Goal: Information Seeking & Learning: Learn about a topic

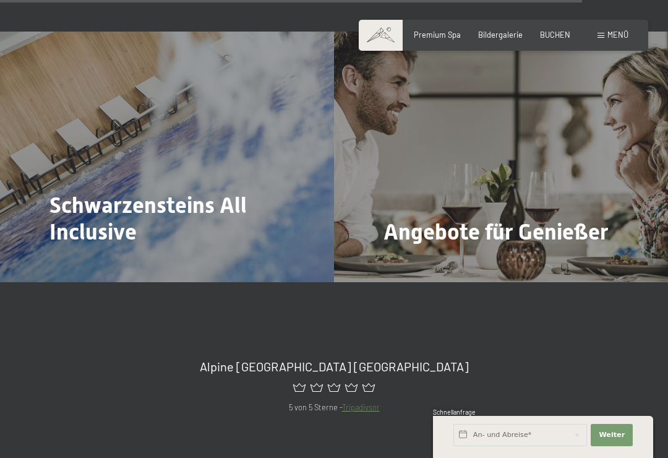
scroll to position [3701, 0]
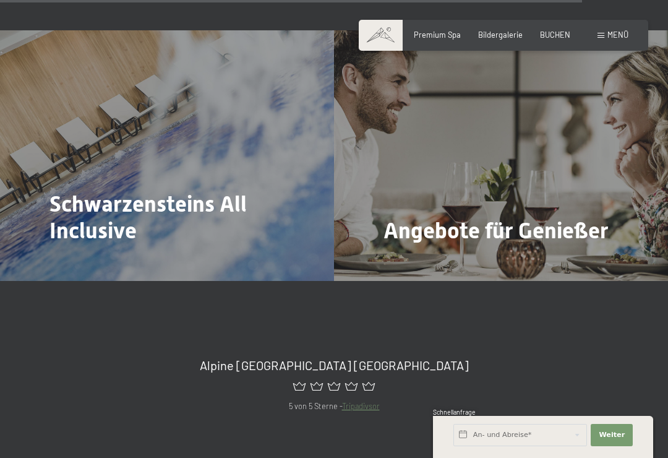
click at [139, 191] on span "Schwarzensteins All Inclusive" at bounding box center [147, 217] width 197 height 53
click at [104, 191] on span "Schwarzensteins All Inclusive" at bounding box center [147, 217] width 197 height 53
click at [80, 259] on span "Mehr dazu" at bounding box center [74, 264] width 41 height 11
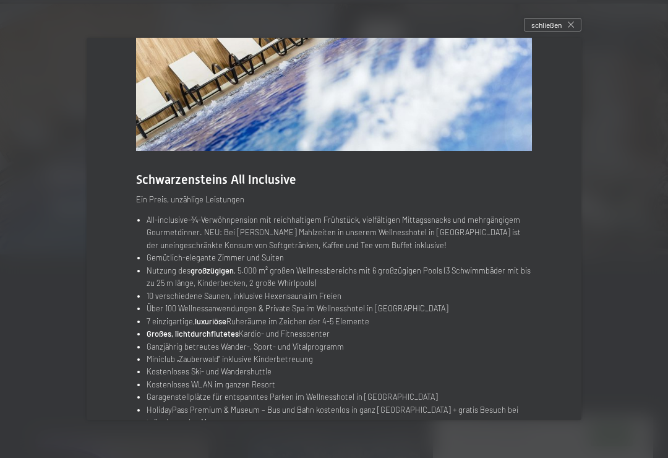
scroll to position [3733, 0]
click at [553, 32] on div "schließen" at bounding box center [552, 25] width 57 height 14
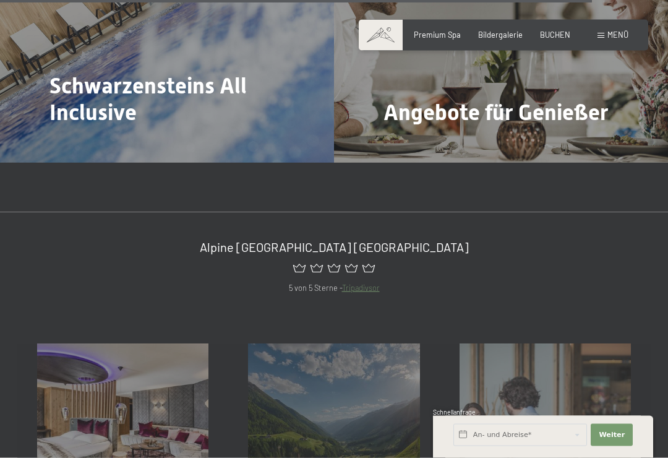
scroll to position [3820, 0]
click at [539, 75] on div "Angebote für Genießer Mehr dazu" at bounding box center [501, 37] width 334 height 250
click at [411, 140] on span "Mehr dazu" at bounding box center [408, 145] width 41 height 11
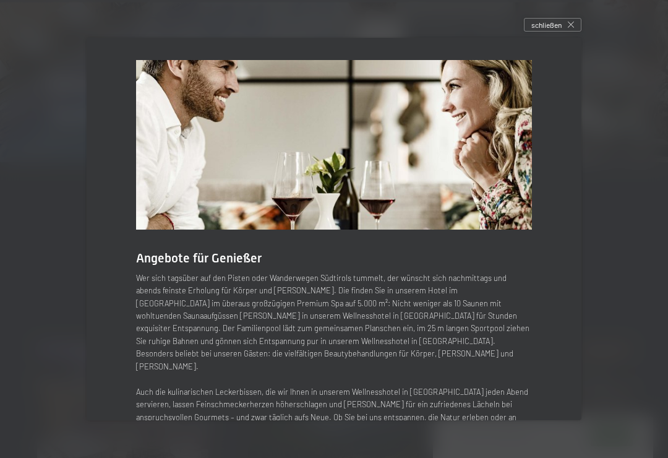
scroll to position [0, 0]
click at [547, 27] on span "schließen" at bounding box center [546, 25] width 30 height 11
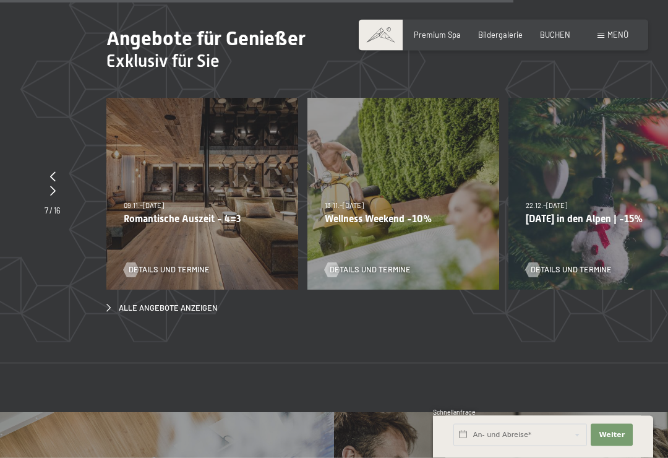
scroll to position [3309, 0]
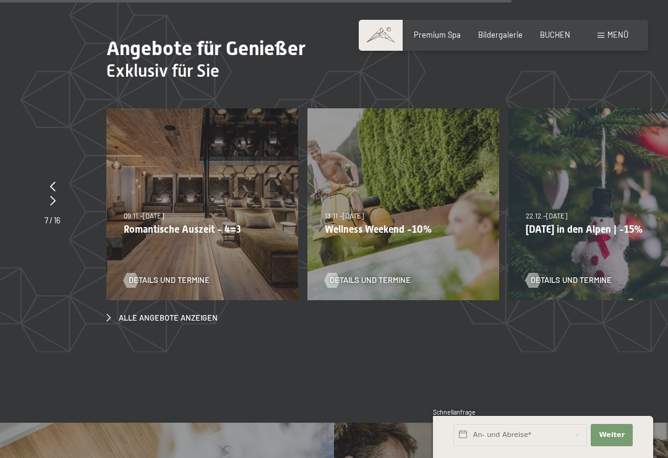
click at [498, 32] on span "Bildergalerie" at bounding box center [500, 35] width 45 height 10
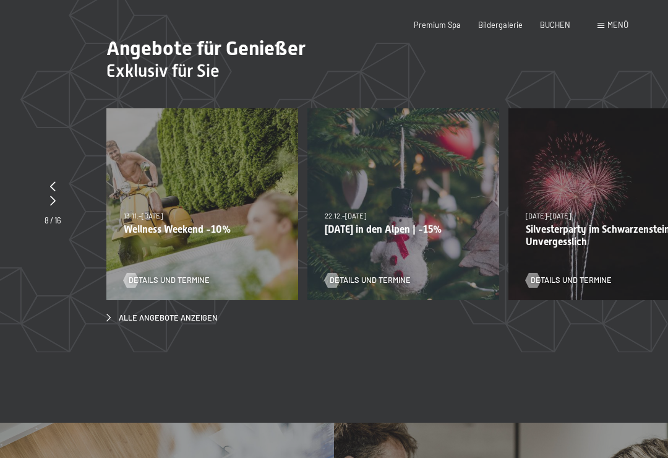
scroll to position [0, 0]
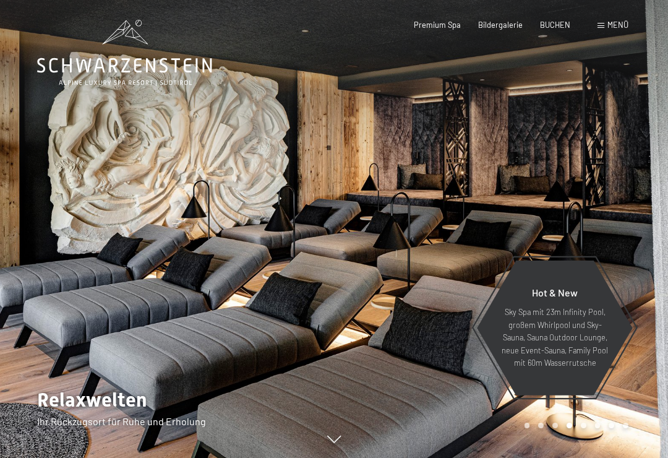
click at [607, 23] on span "Menü" at bounding box center [617, 25] width 21 height 10
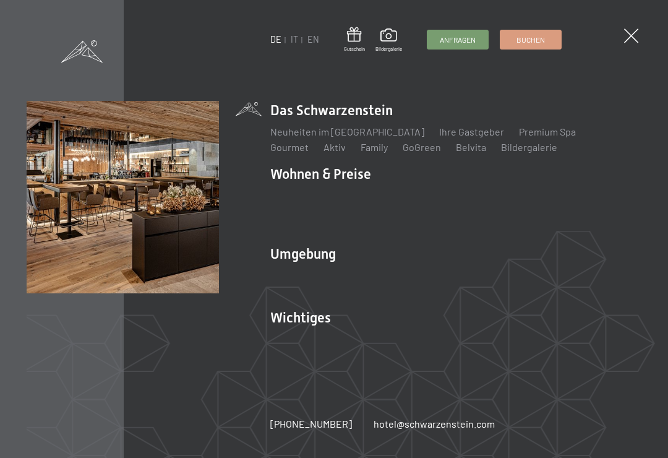
click at [524, 132] on link "Premium Spa" at bounding box center [547, 132] width 57 height 12
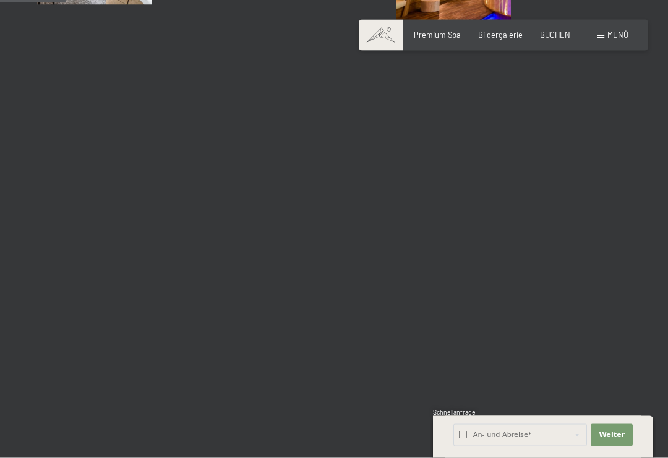
scroll to position [922, 0]
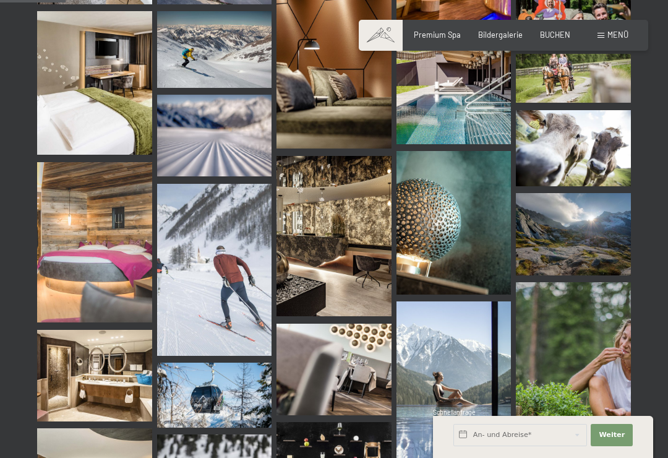
click at [112, 278] on img at bounding box center [94, 242] width 115 height 161
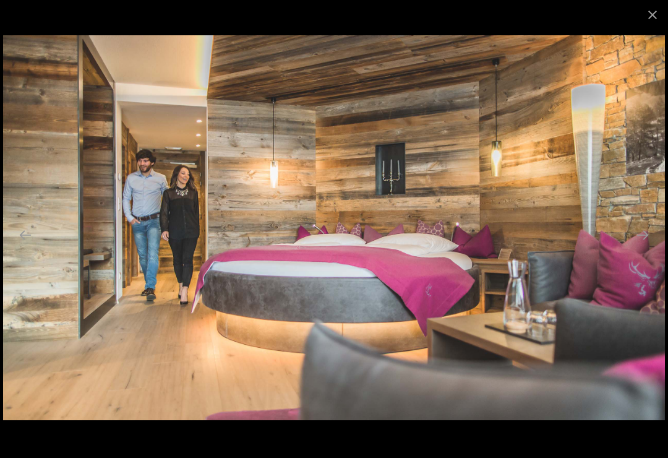
click at [658, 20] on button "Close gallery" at bounding box center [652, 14] width 31 height 29
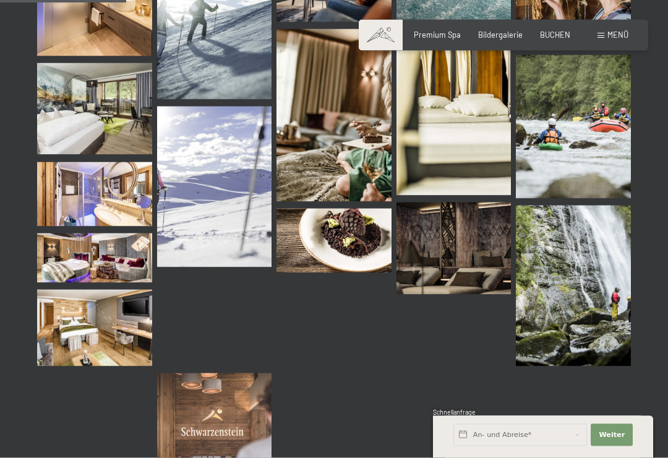
scroll to position [1575, 0]
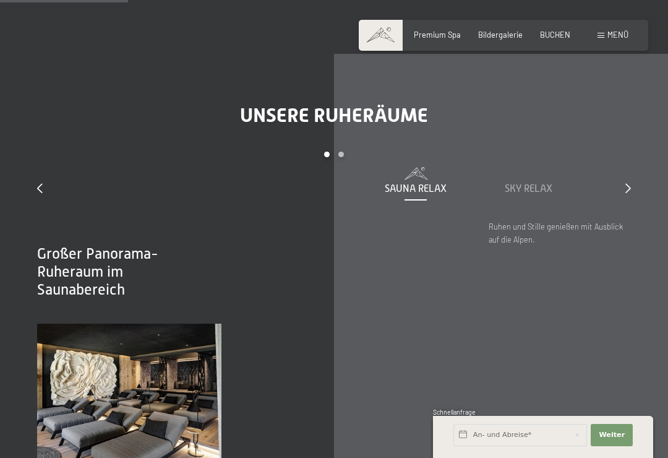
scroll to position [1293, 0]
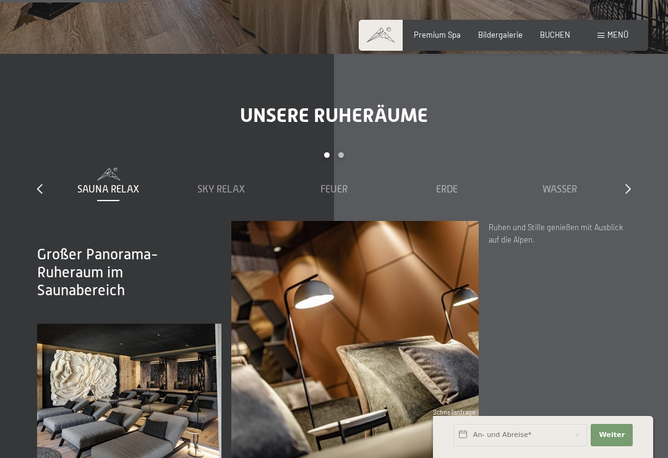
click at [444, 36] on span "Premium Spa" at bounding box center [437, 35] width 47 height 10
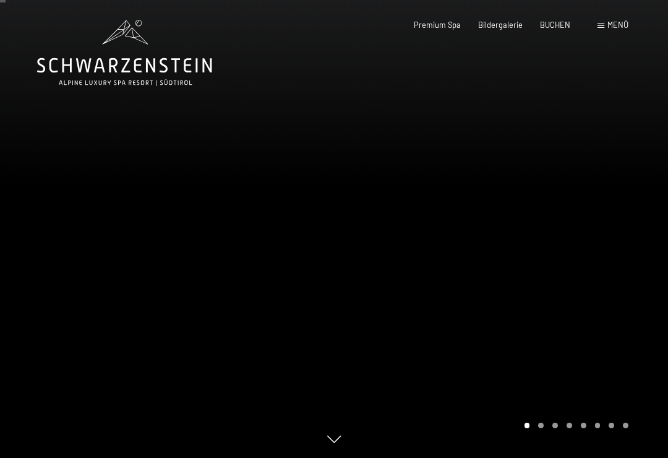
scroll to position [57, 0]
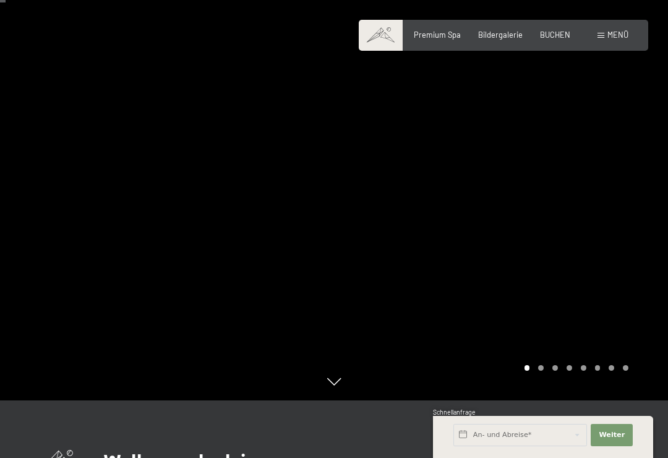
click at [539, 370] on div "Carousel Page 2" at bounding box center [541, 368] width 6 height 6
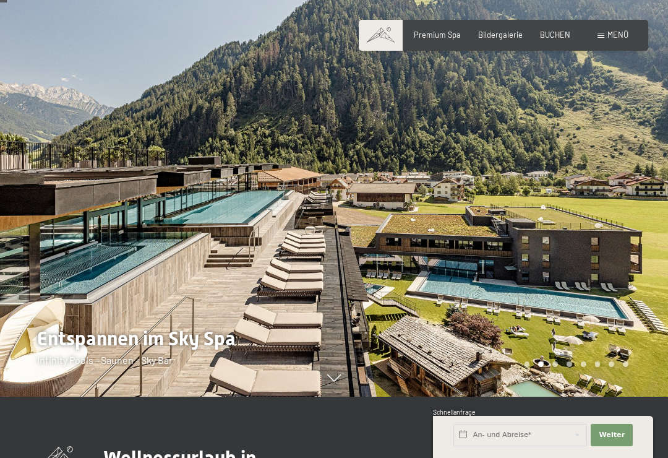
scroll to position [69, 0]
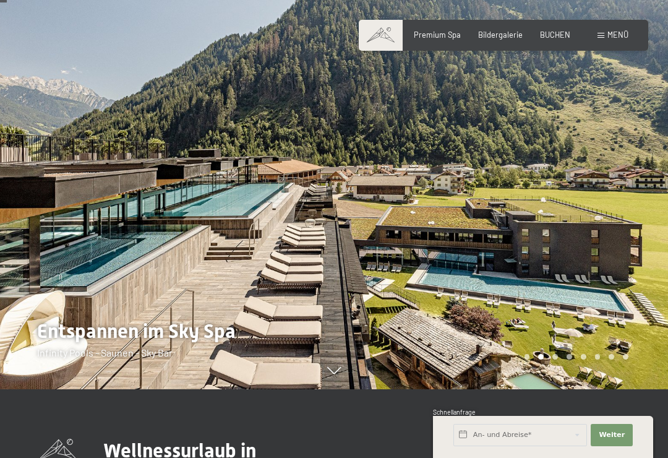
click at [570, 359] on div "Carousel Page 4" at bounding box center [569, 357] width 6 height 6
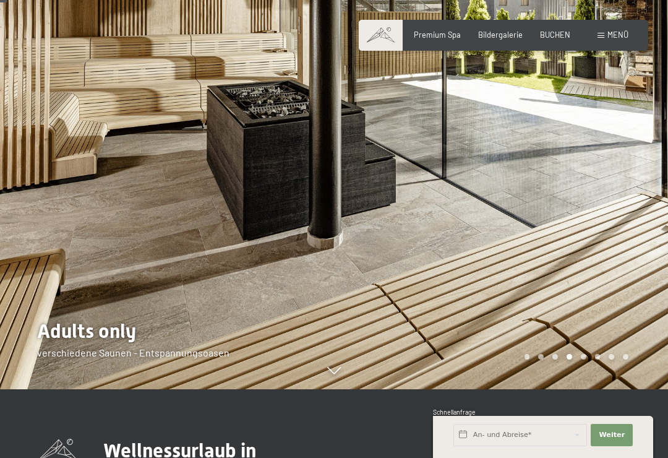
click at [584, 370] on div at bounding box center [501, 160] width 334 height 458
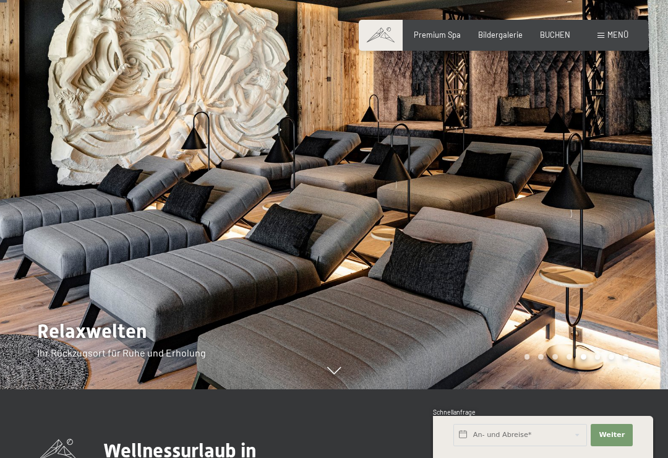
click at [592, 359] on div "Carousel Pagination" at bounding box center [574, 357] width 108 height 6
click at [603, 359] on div "Carousel Pagination" at bounding box center [574, 357] width 108 height 6
click at [597, 359] on div "Carousel Page 6" at bounding box center [598, 357] width 6 height 6
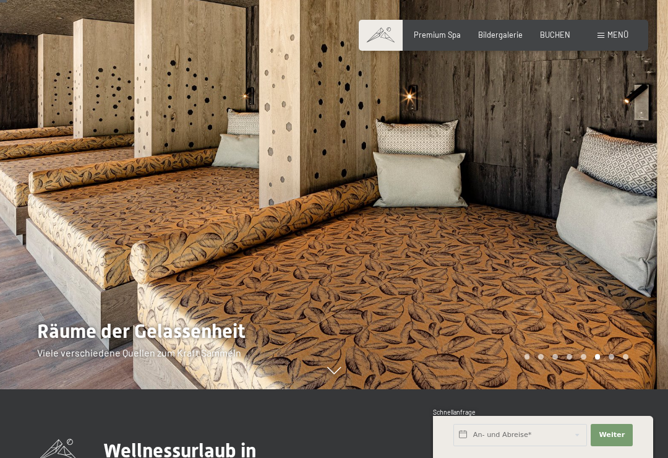
click at [613, 359] on div "Carousel Page 7" at bounding box center [611, 357] width 6 height 6
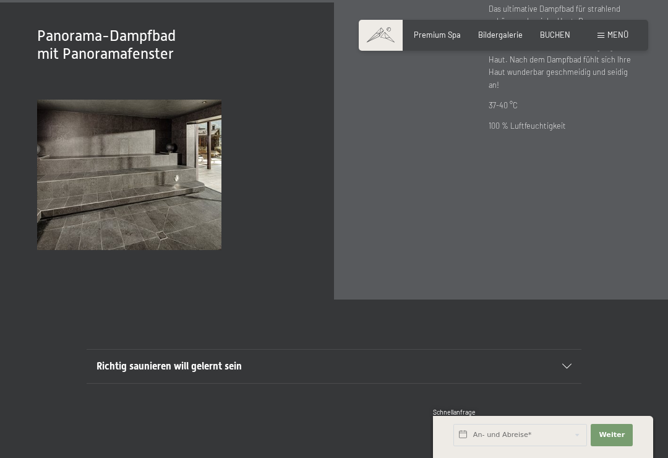
scroll to position [3175, 0]
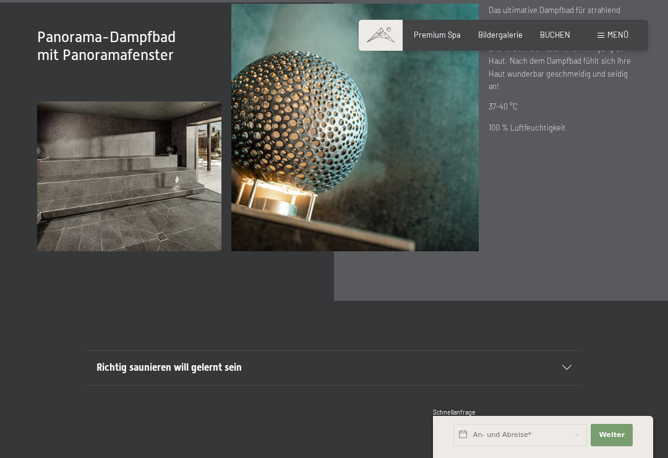
click at [139, 195] on img at bounding box center [129, 176] width 184 height 150
click at [121, 179] on img at bounding box center [129, 176] width 184 height 150
click at [618, 34] on span "Menü" at bounding box center [617, 35] width 21 height 10
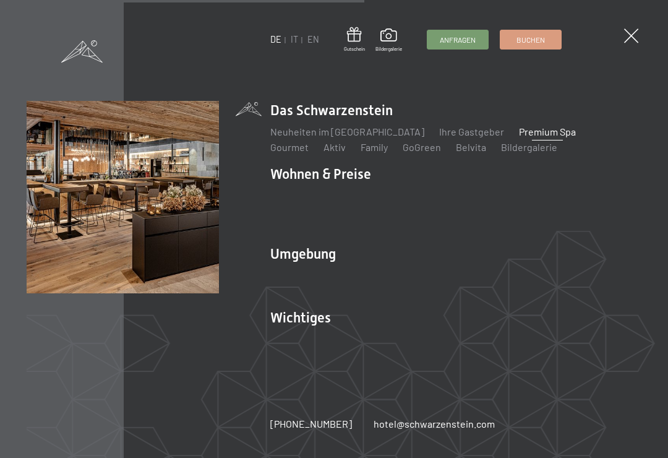
click at [323, 153] on link "Aktiv" at bounding box center [334, 147] width 22 height 12
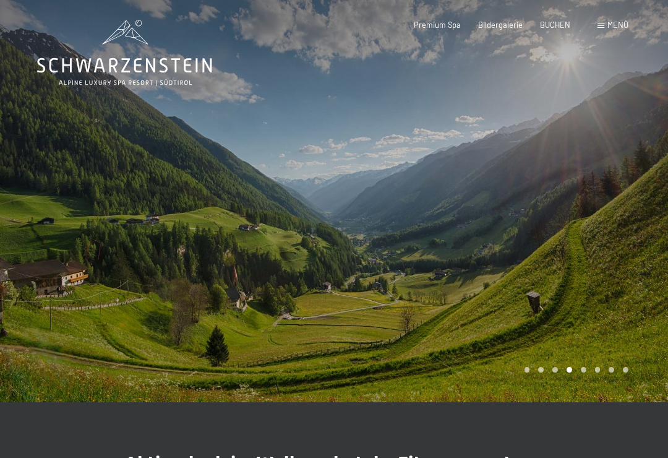
click at [549, 370] on div "Carousel Pagination" at bounding box center [574, 370] width 108 height 6
click at [546, 372] on div at bounding box center [501, 201] width 334 height 402
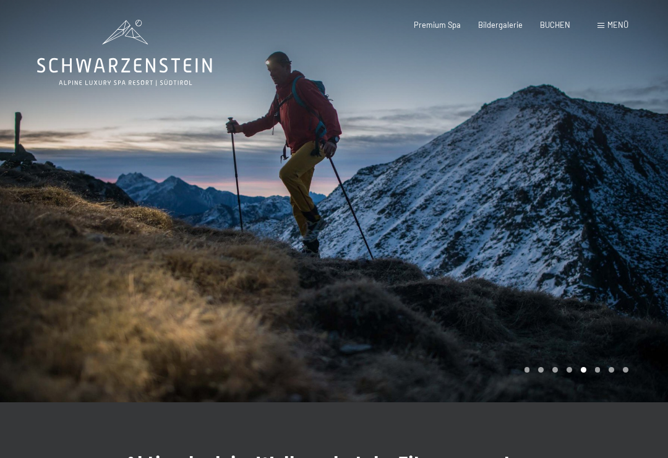
click at [548, 373] on div at bounding box center [501, 201] width 334 height 402
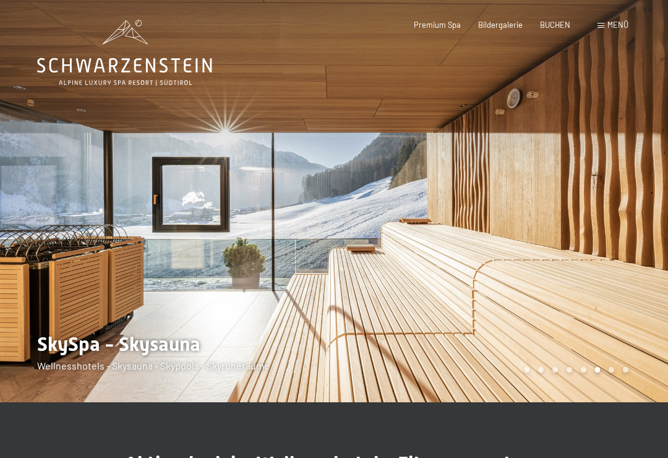
click at [538, 366] on div at bounding box center [501, 201] width 334 height 402
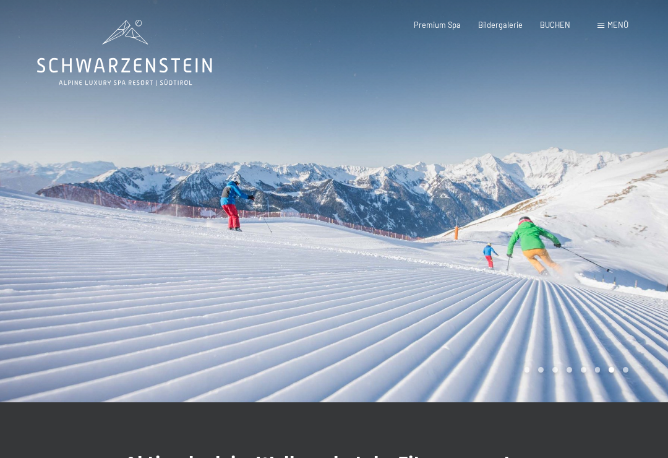
click at [535, 365] on div at bounding box center [501, 201] width 334 height 402
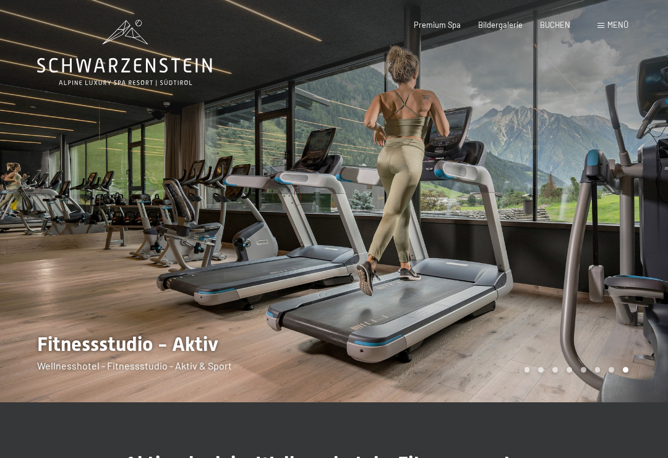
click at [517, 366] on div at bounding box center [501, 201] width 334 height 402
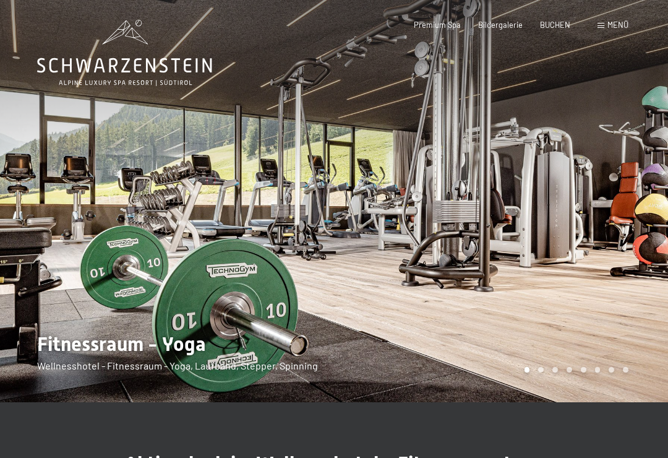
click at [624, 369] on div "Carousel Page 8" at bounding box center [626, 370] width 6 height 6
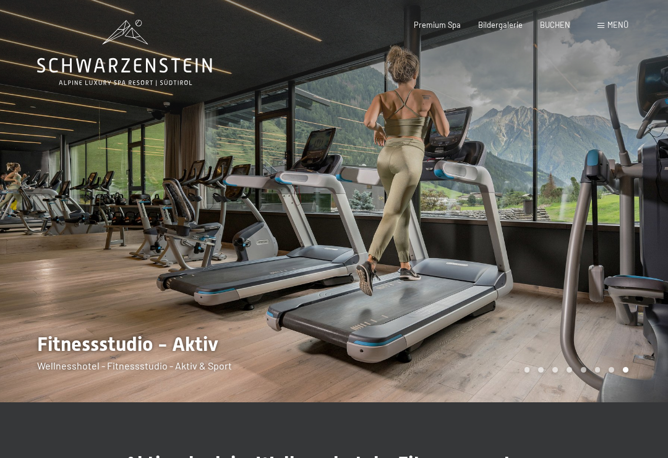
click at [605, 372] on div "Carousel Pagination" at bounding box center [574, 370] width 108 height 6
click at [595, 368] on div "Carousel Page 6" at bounding box center [598, 370] width 6 height 6
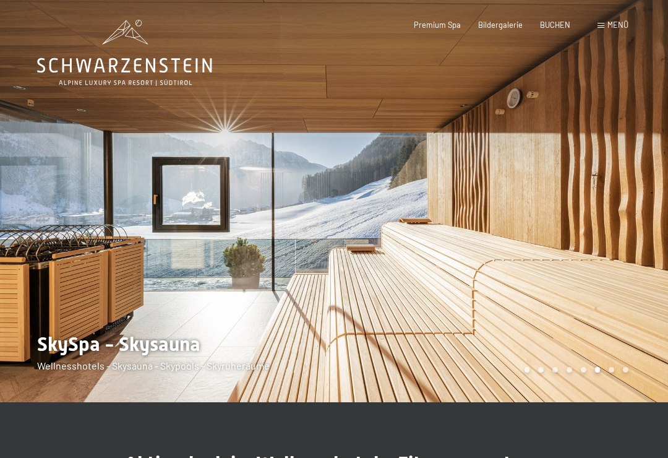
click at [571, 366] on div at bounding box center [501, 201] width 334 height 402
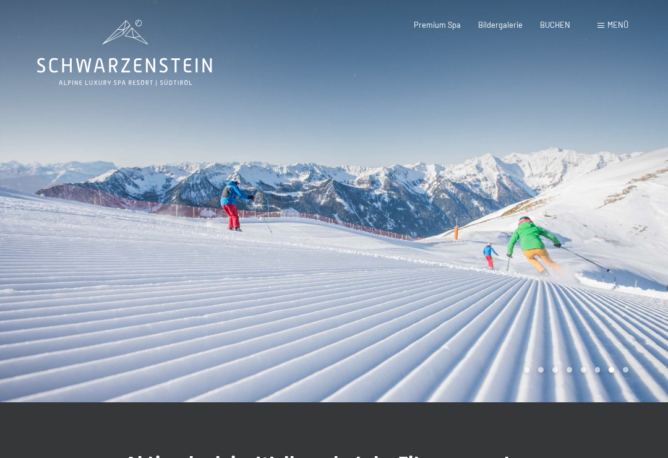
click at [563, 369] on div "Carousel Pagination" at bounding box center [574, 370] width 108 height 6
click at [558, 365] on div at bounding box center [501, 201] width 334 height 402
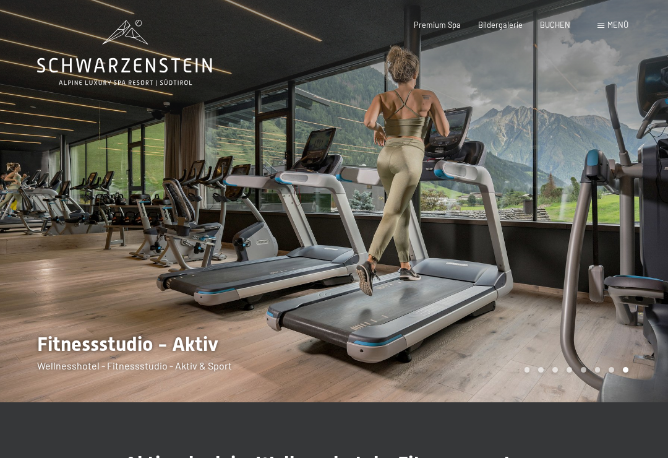
click at [550, 367] on div "Carousel Pagination" at bounding box center [574, 370] width 108 height 6
click at [609, 372] on div "Carousel Pagination" at bounding box center [574, 370] width 108 height 6
click at [611, 368] on div "Carousel Page 7" at bounding box center [611, 370] width 6 height 6
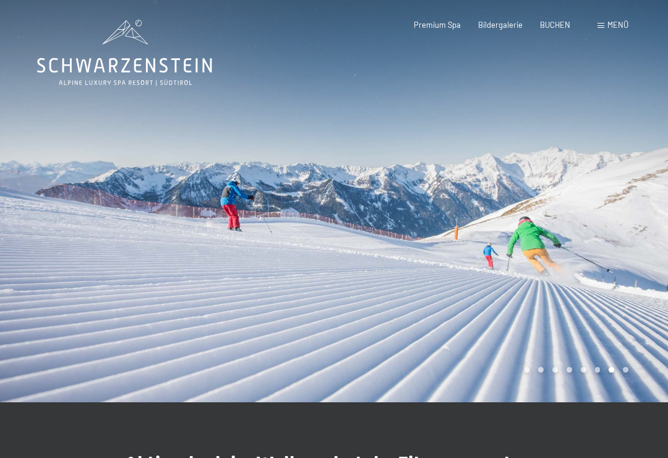
click at [596, 367] on div "Carousel Page 6" at bounding box center [598, 370] width 6 height 6
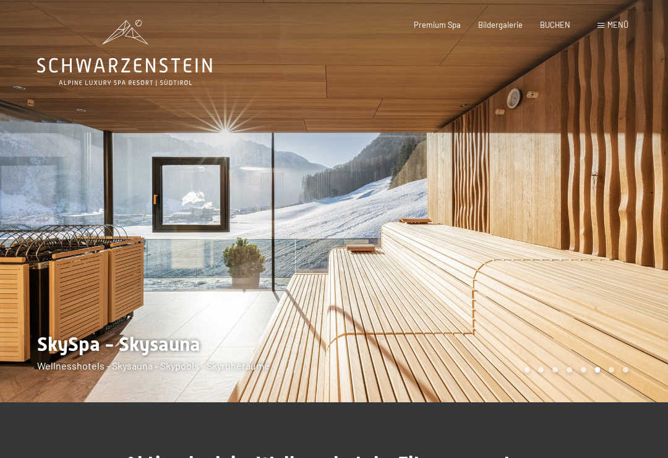
click at [587, 367] on div "Carousel Pagination" at bounding box center [574, 370] width 108 height 6
click at [584, 367] on div "Carousel Page 5" at bounding box center [584, 370] width 6 height 6
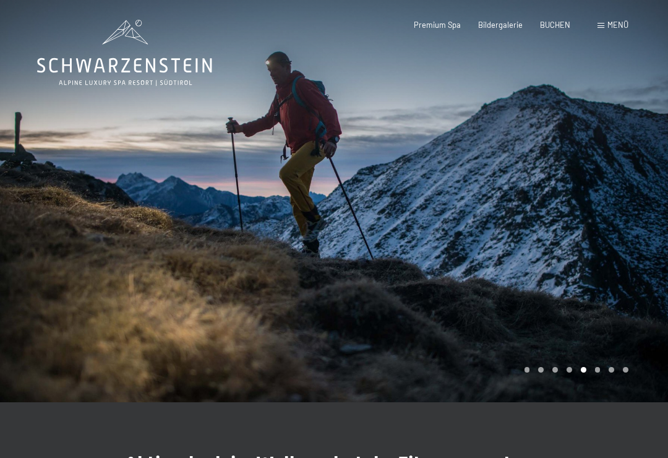
click at [569, 369] on div "Carousel Page 4" at bounding box center [569, 370] width 6 height 6
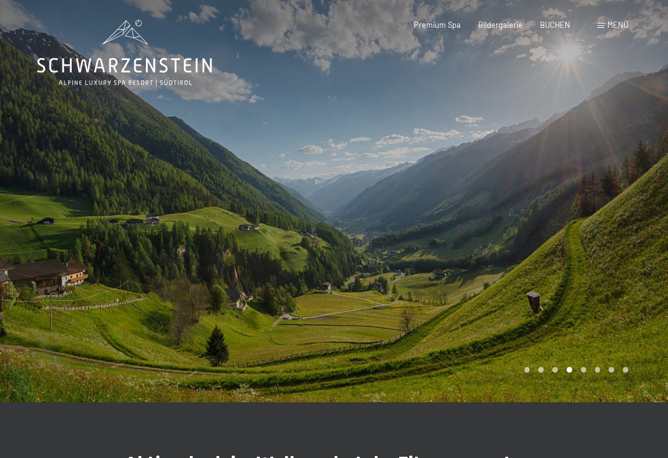
click at [553, 364] on div at bounding box center [501, 201] width 334 height 402
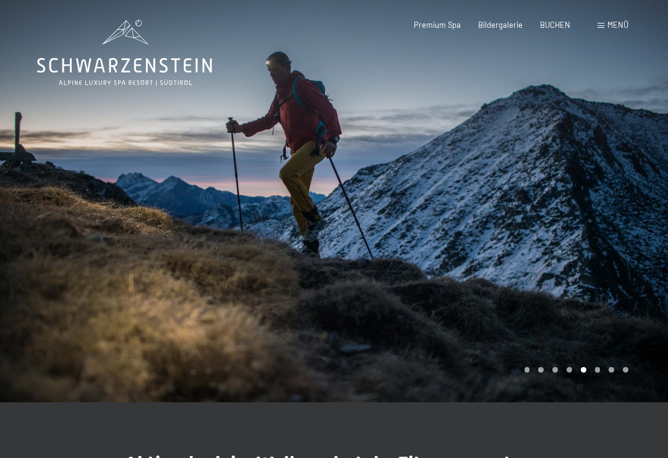
click at [542, 368] on div "Carousel Page 2" at bounding box center [541, 370] width 6 height 6
